Goal: Task Accomplishment & Management: Manage account settings

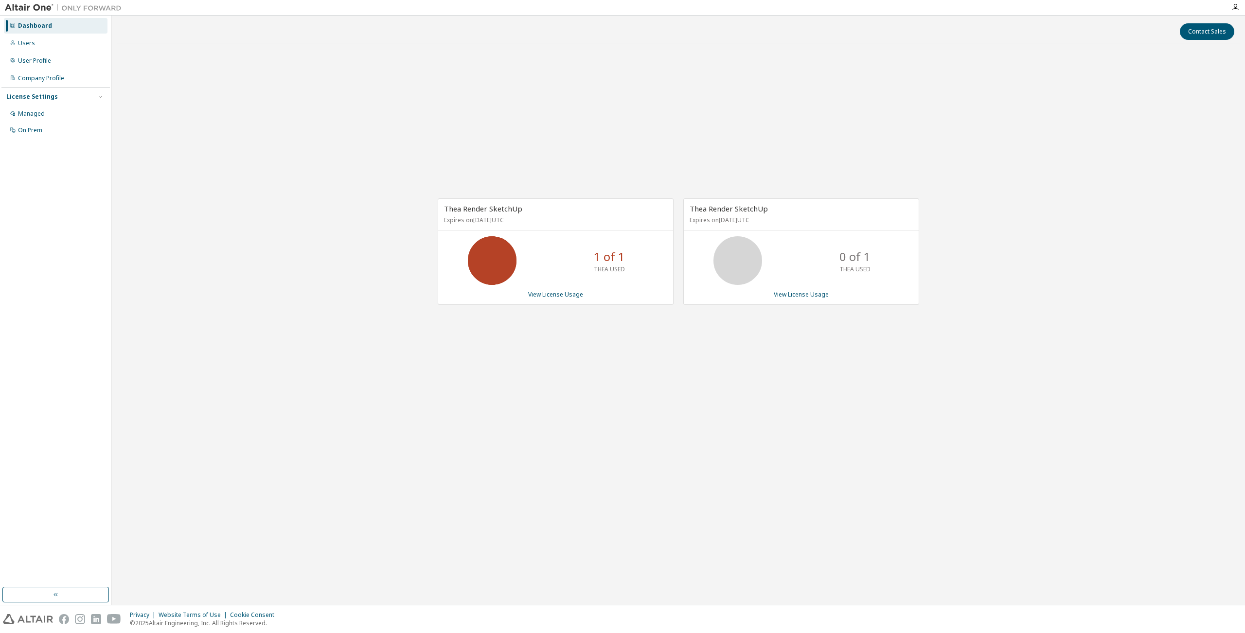
click at [794, 289] on div "[PERSON_NAME] SketchUp Expires on [DATE] UTC 0 of 1 THEA USED View License Usage" at bounding box center [801, 251] width 236 height 107
click at [783, 296] on link "View License Usage" at bounding box center [801, 294] width 55 height 8
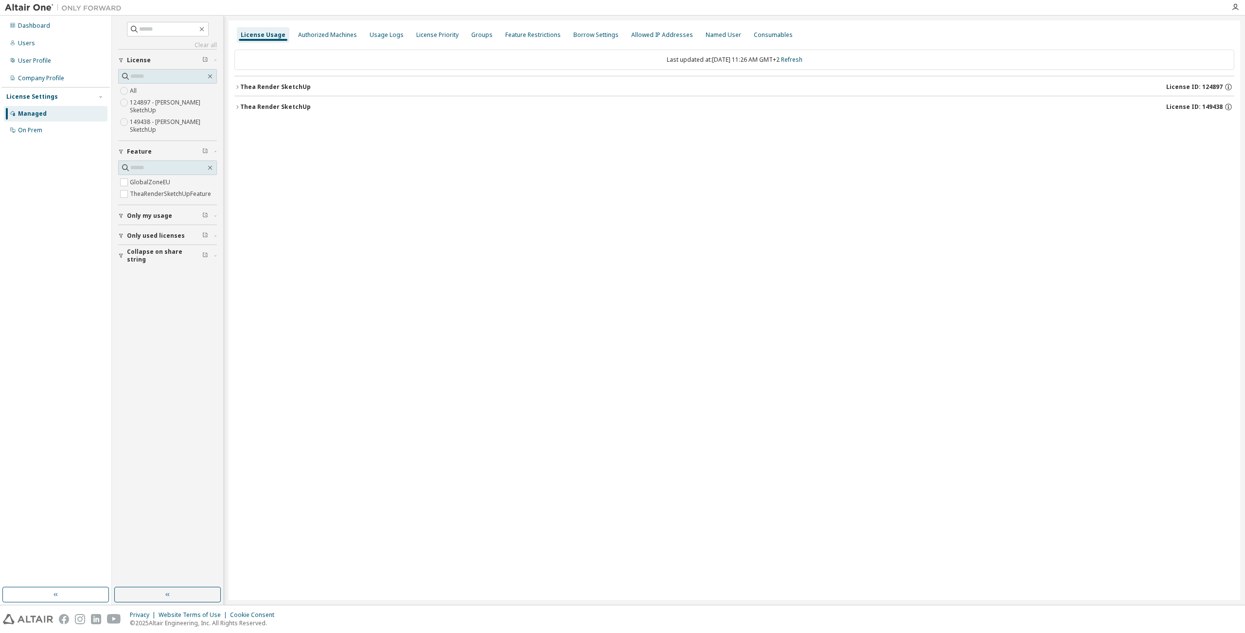
click at [239, 86] on icon "button" at bounding box center [237, 87] width 6 height 6
click at [241, 152] on div "Thea Render SketchUp" at bounding box center [275, 151] width 71 height 8
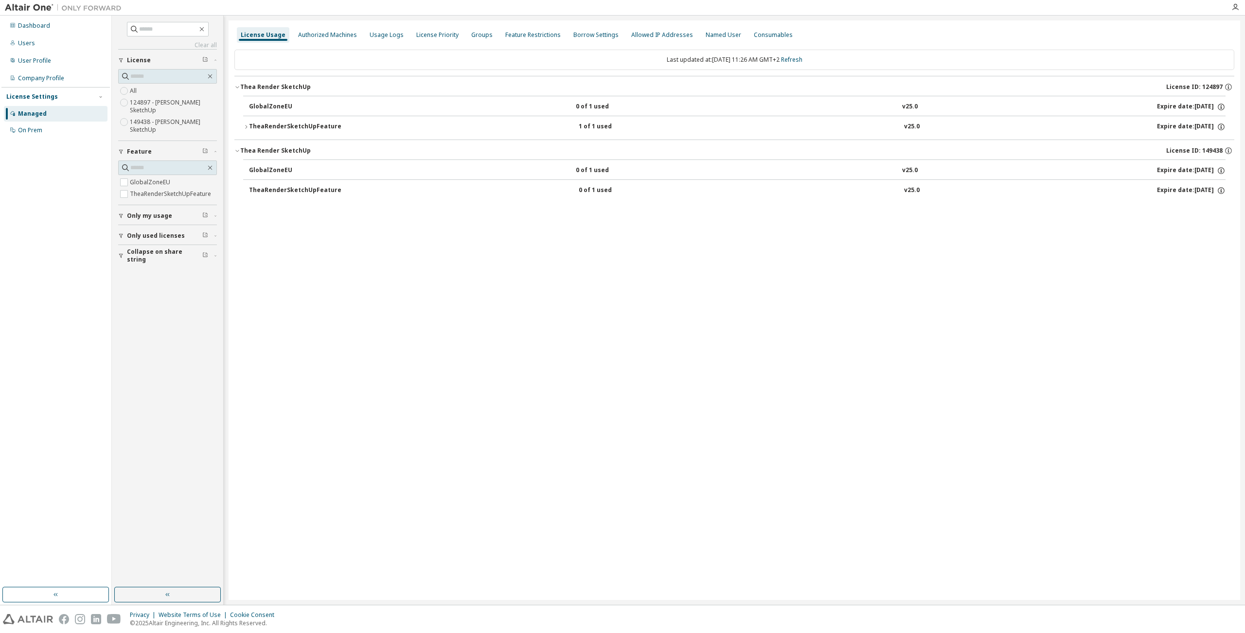
click at [247, 127] on icon "button" at bounding box center [246, 127] width 6 height 6
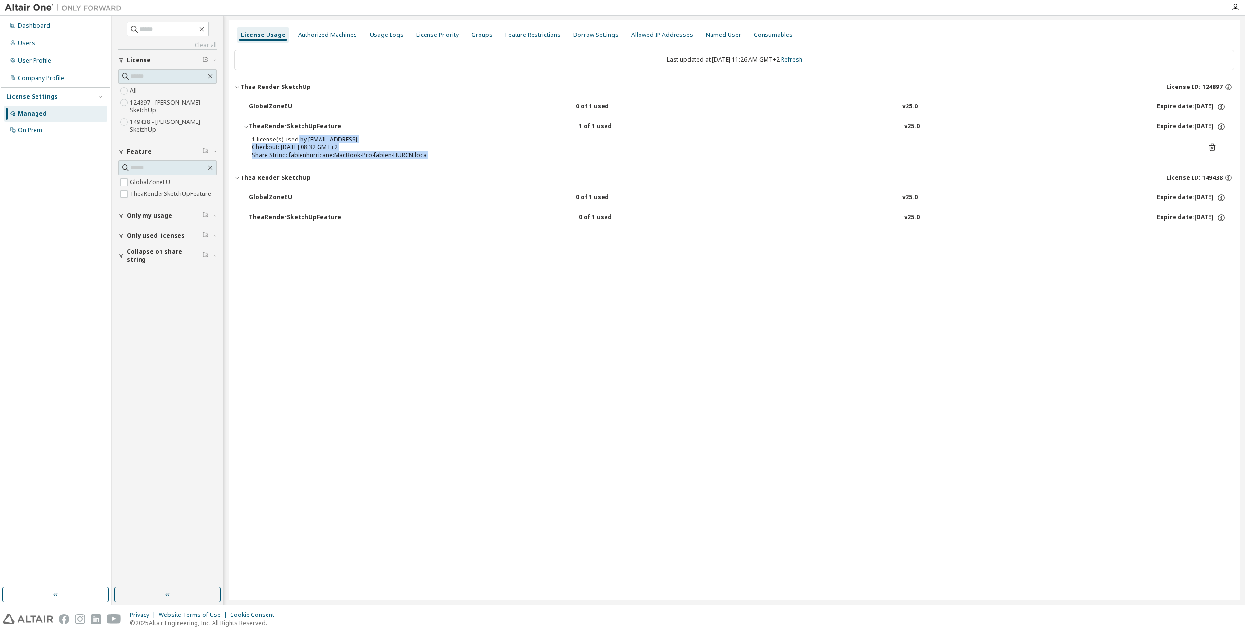
drag, startPoint x: 296, startPoint y: 139, endPoint x: 460, endPoint y: 153, distance: 164.0
click at [460, 153] on div "1 license(s) used by [EMAIL_ADDRESS] Checkout: [DATE] 08:32 GMT+2 Share String:…" at bounding box center [723, 147] width 942 height 23
click at [31, 26] on div "Dashboard" at bounding box center [34, 26] width 32 height 8
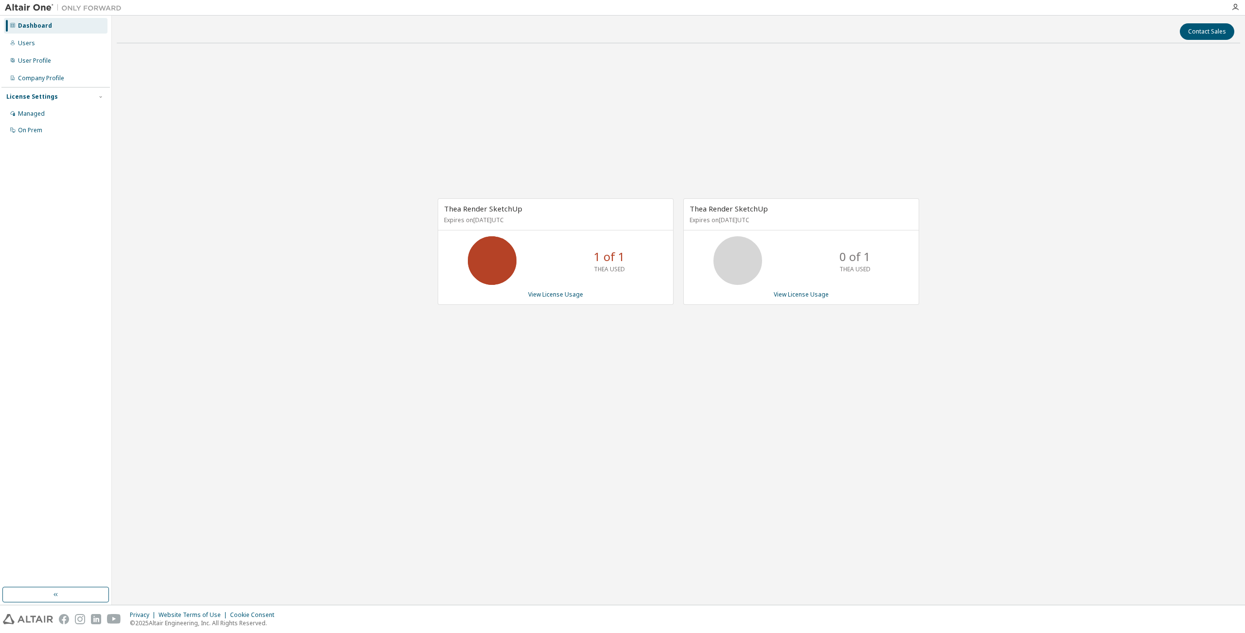
click at [562, 289] on div "[PERSON_NAME] SketchUp Expires on [DATE] UTC 1 of 1 THEA USED View License Usage" at bounding box center [556, 251] width 236 height 107
click at [562, 292] on link "View License Usage" at bounding box center [555, 294] width 55 height 8
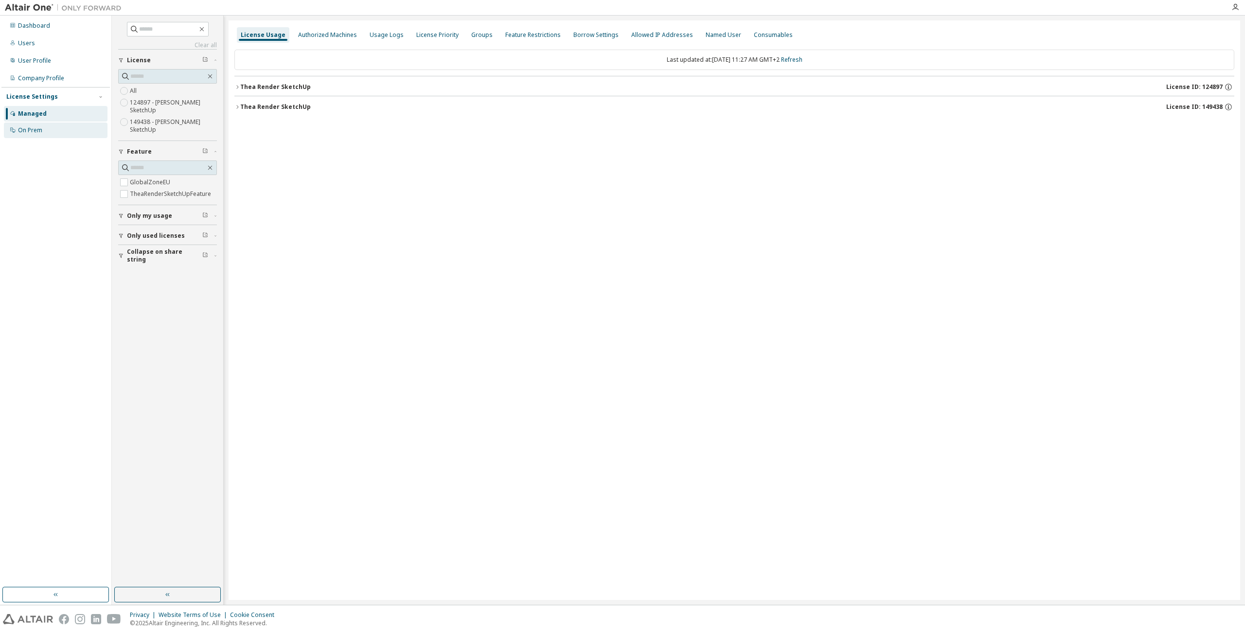
click at [34, 132] on div "On Prem" at bounding box center [30, 130] width 24 height 8
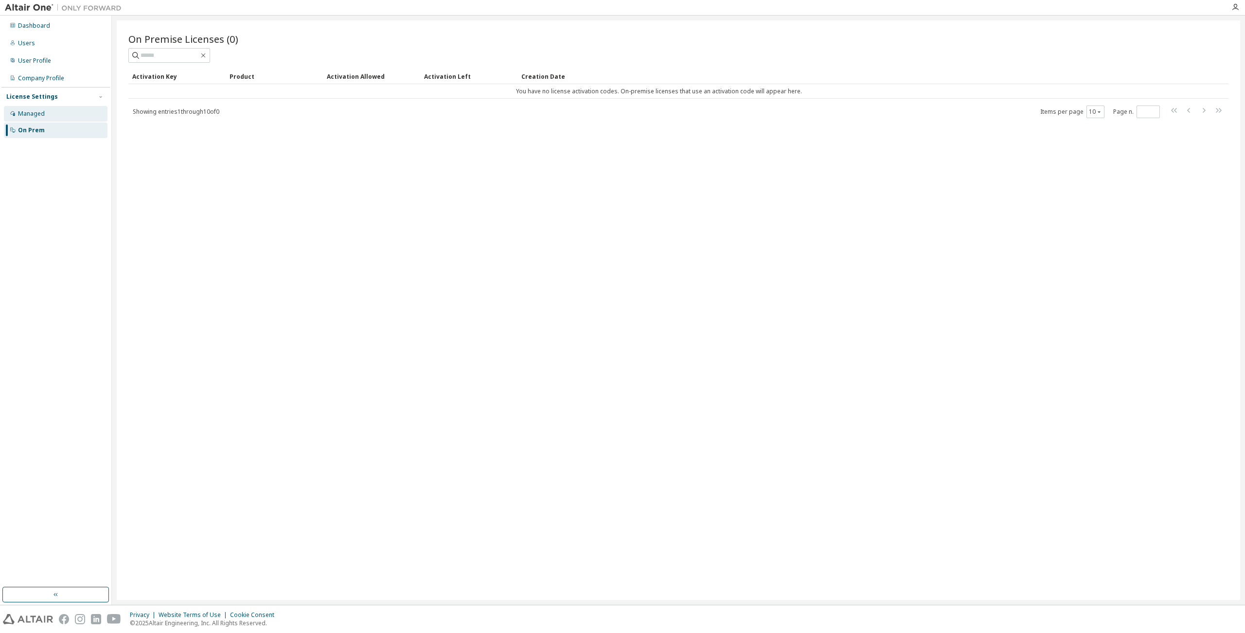
click at [28, 117] on div "Managed" at bounding box center [31, 114] width 27 height 8
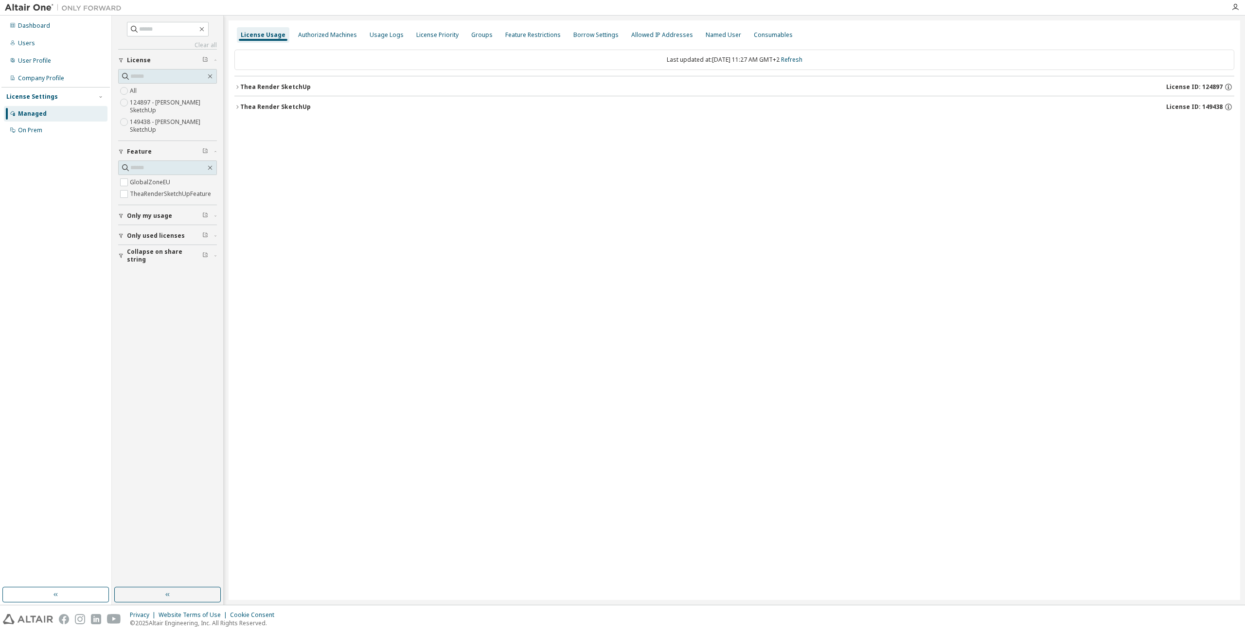
click at [120, 214] on icon "button" at bounding box center [121, 216] width 4 height 4
click at [122, 264] on icon "button" at bounding box center [121, 264] width 6 height 6
click at [122, 314] on icon "button" at bounding box center [121, 312] width 6 height 6
click at [237, 85] on icon "button" at bounding box center [237, 87] width 6 height 6
click at [247, 125] on icon "button" at bounding box center [246, 127] width 6 height 6
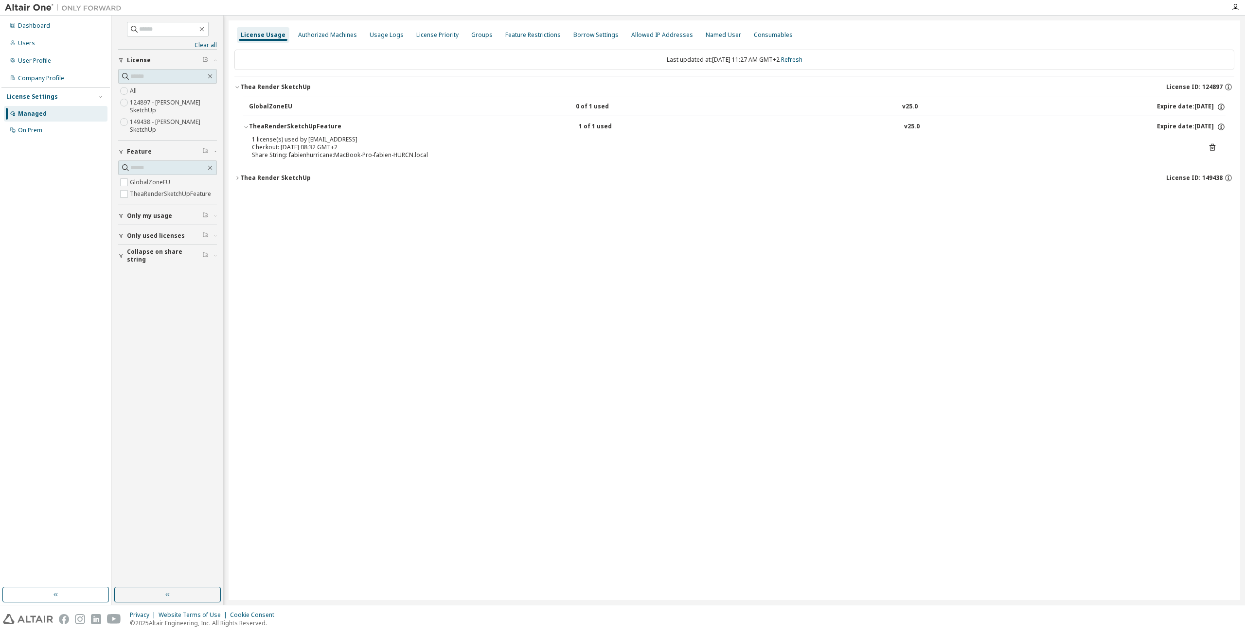
click at [236, 182] on button "[PERSON_NAME] SketchUp License ID: 149438" at bounding box center [734, 177] width 1000 height 21
click at [259, 217] on div "TheaRenderSketchUpFeature" at bounding box center [295, 218] width 92 height 9
drag, startPoint x: 276, startPoint y: 149, endPoint x: 438, endPoint y: 153, distance: 162.0
click at [438, 153] on div "1 license(s) used by [EMAIL_ADDRESS] Checkout: [DATE] 08:32 GMT+2 Share String:…" at bounding box center [723, 147] width 942 height 23
